Goal: Check status: Check status

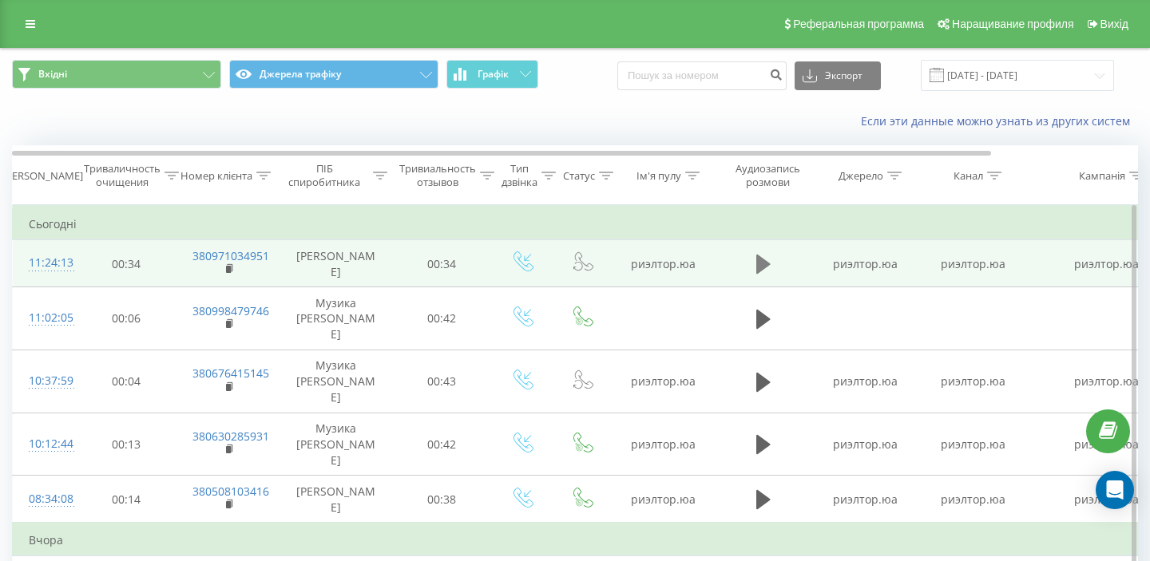
click at [759, 260] on icon at bounding box center [763, 264] width 14 height 19
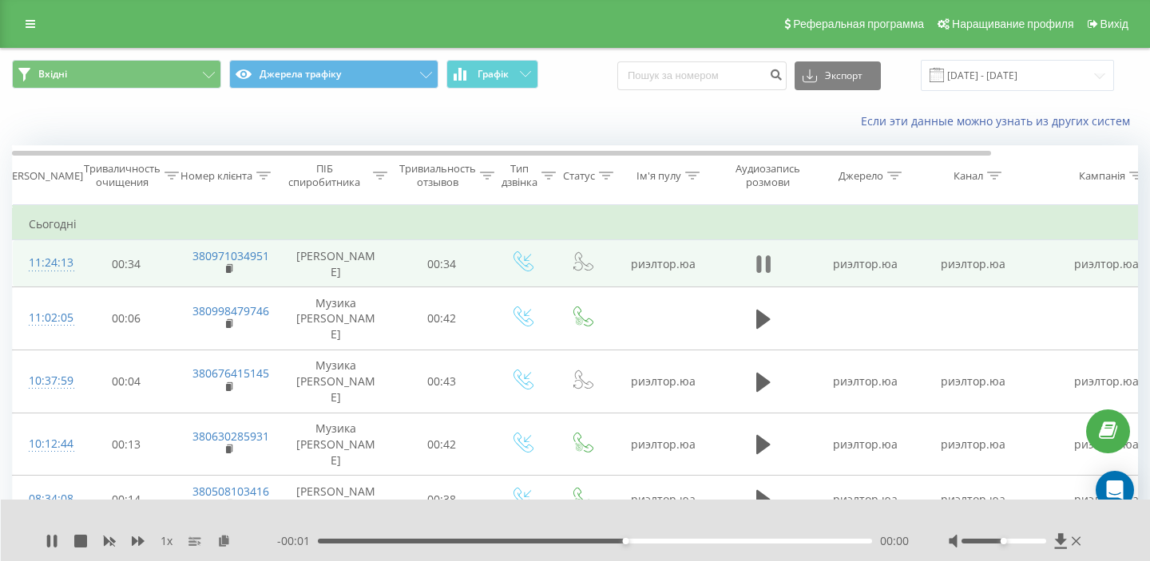
click at [771, 255] on button at bounding box center [763, 264] width 24 height 24
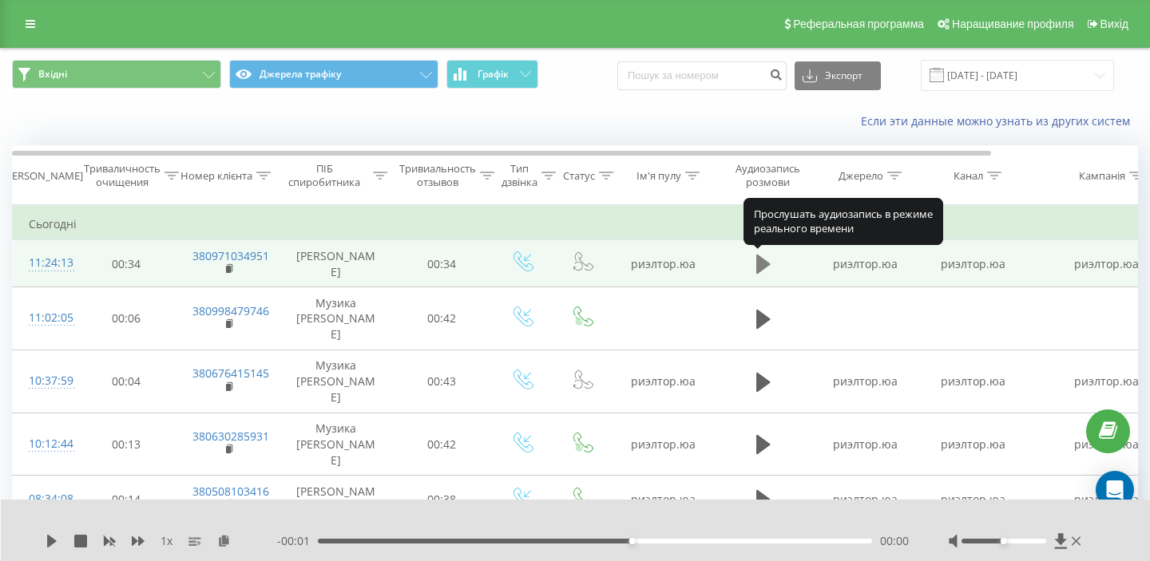
click at [767, 259] on icon at bounding box center [763, 264] width 14 height 22
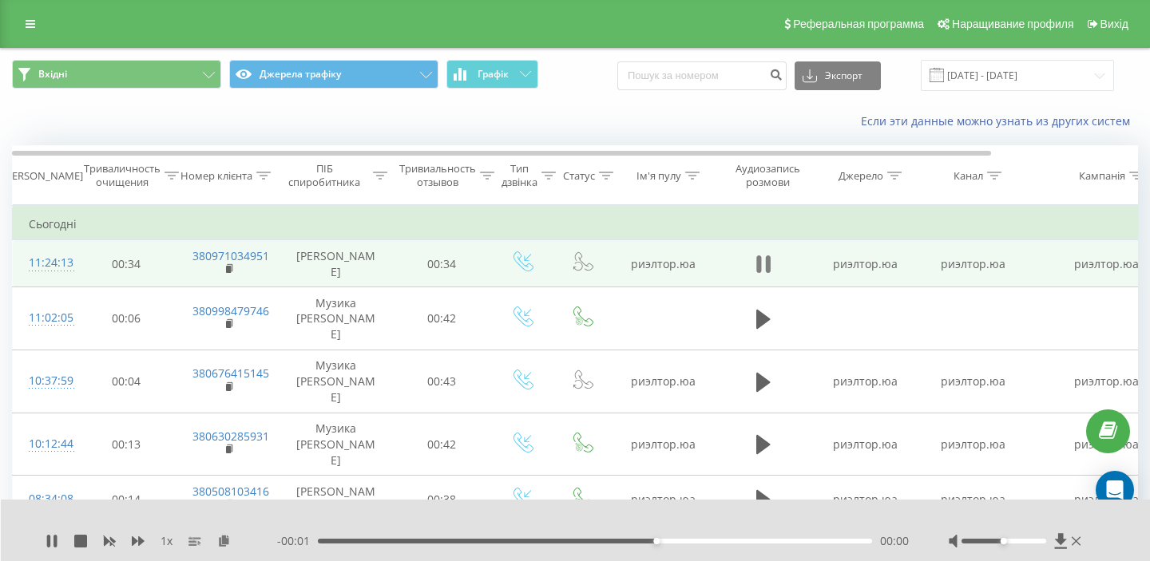
click at [765, 268] on icon at bounding box center [767, 265] width 5 height 18
